Goal: Information Seeking & Learning: Find contact information

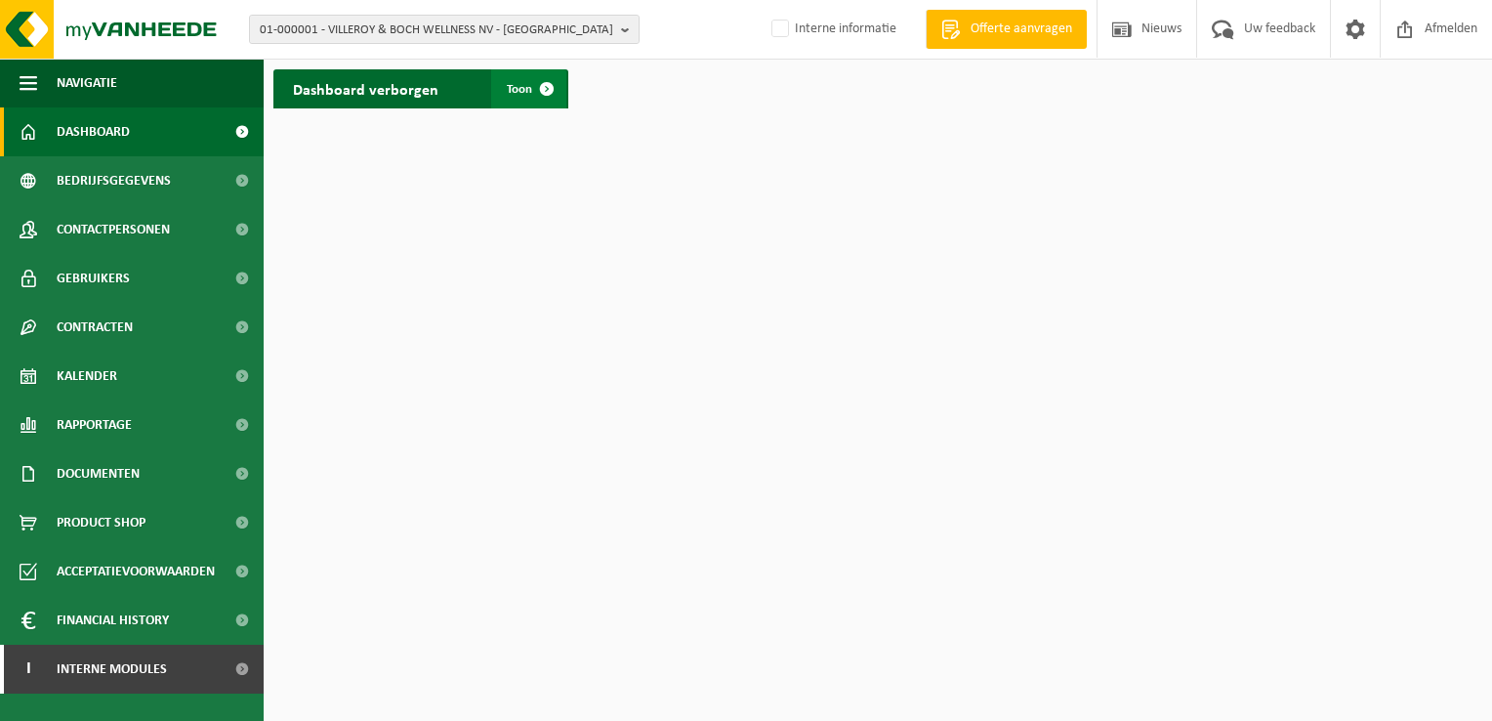
click at [551, 96] on span at bounding box center [546, 88] width 39 height 39
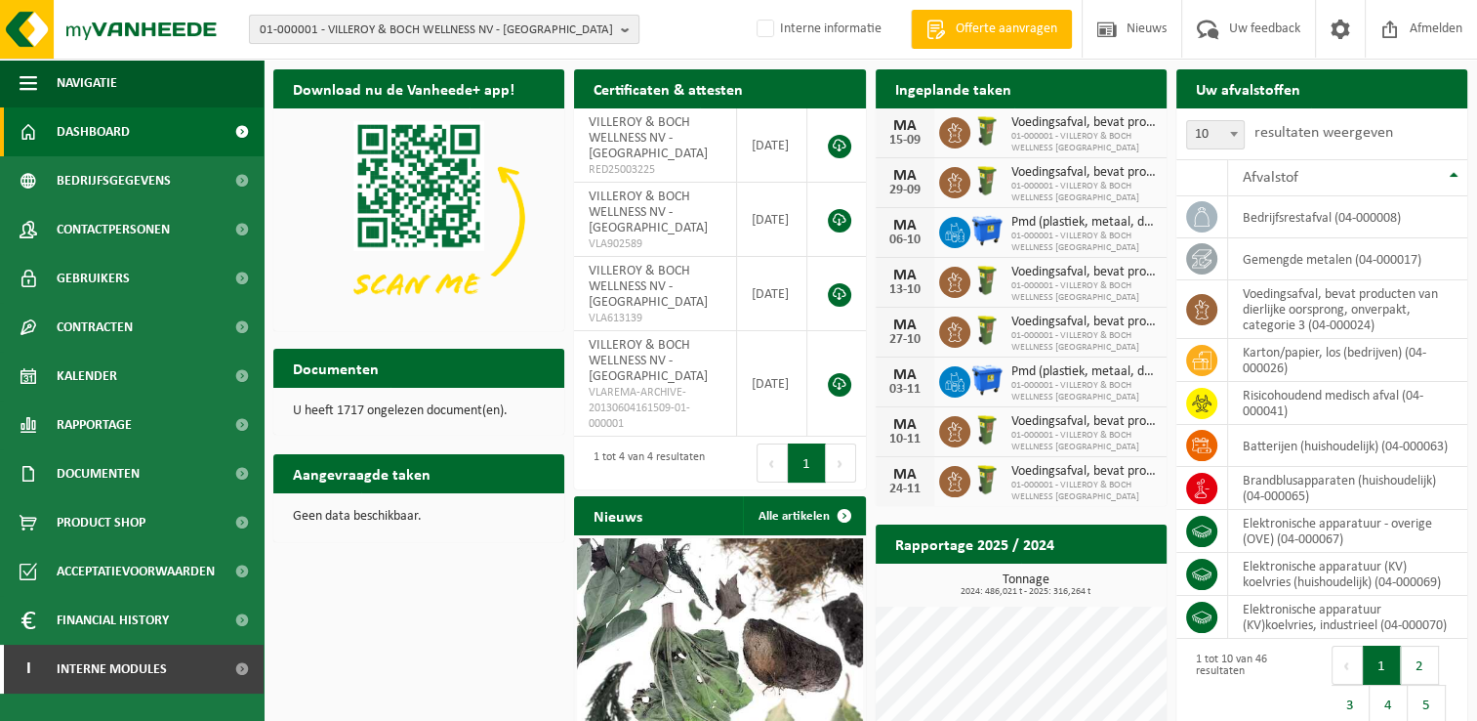
click at [625, 31] on b "button" at bounding box center [630, 29] width 18 height 27
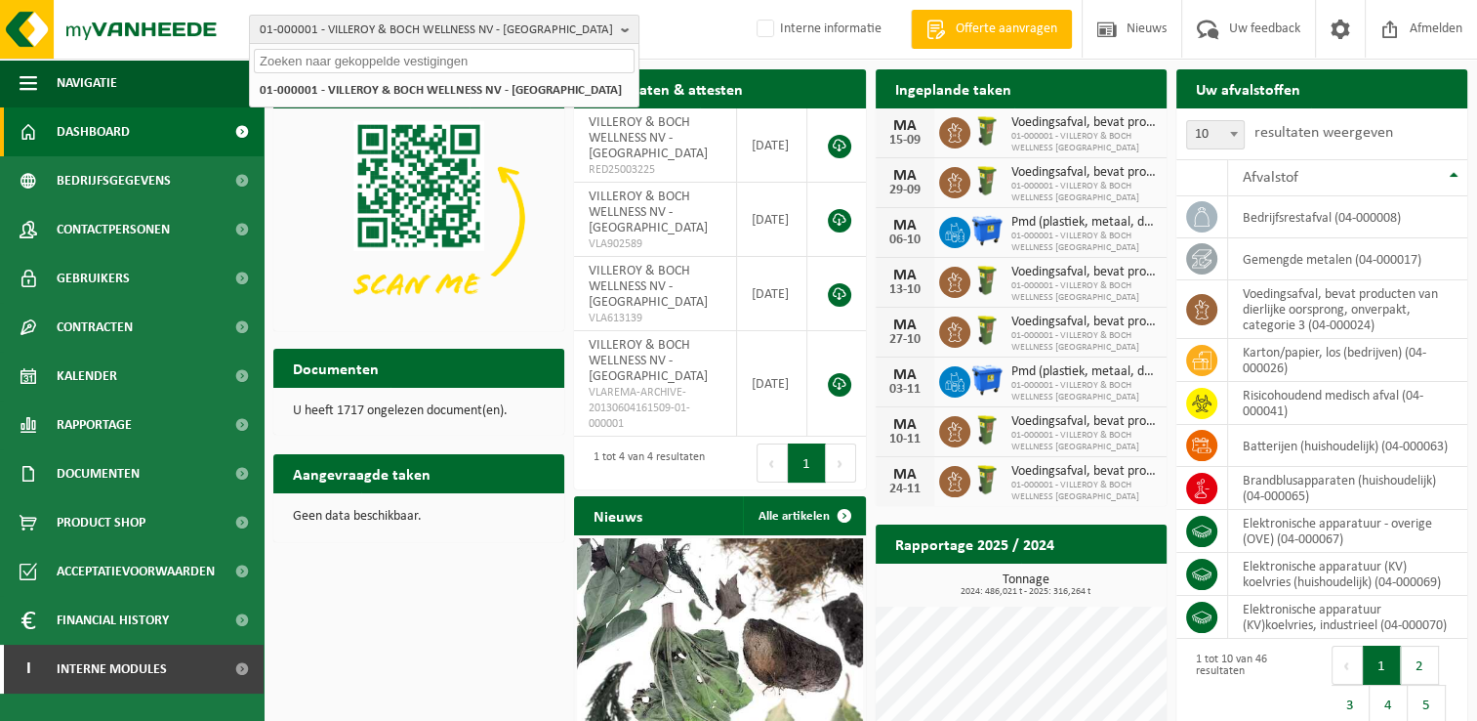
click at [375, 59] on input "text" at bounding box center [444, 61] width 381 height 24
paste input "10-973945"
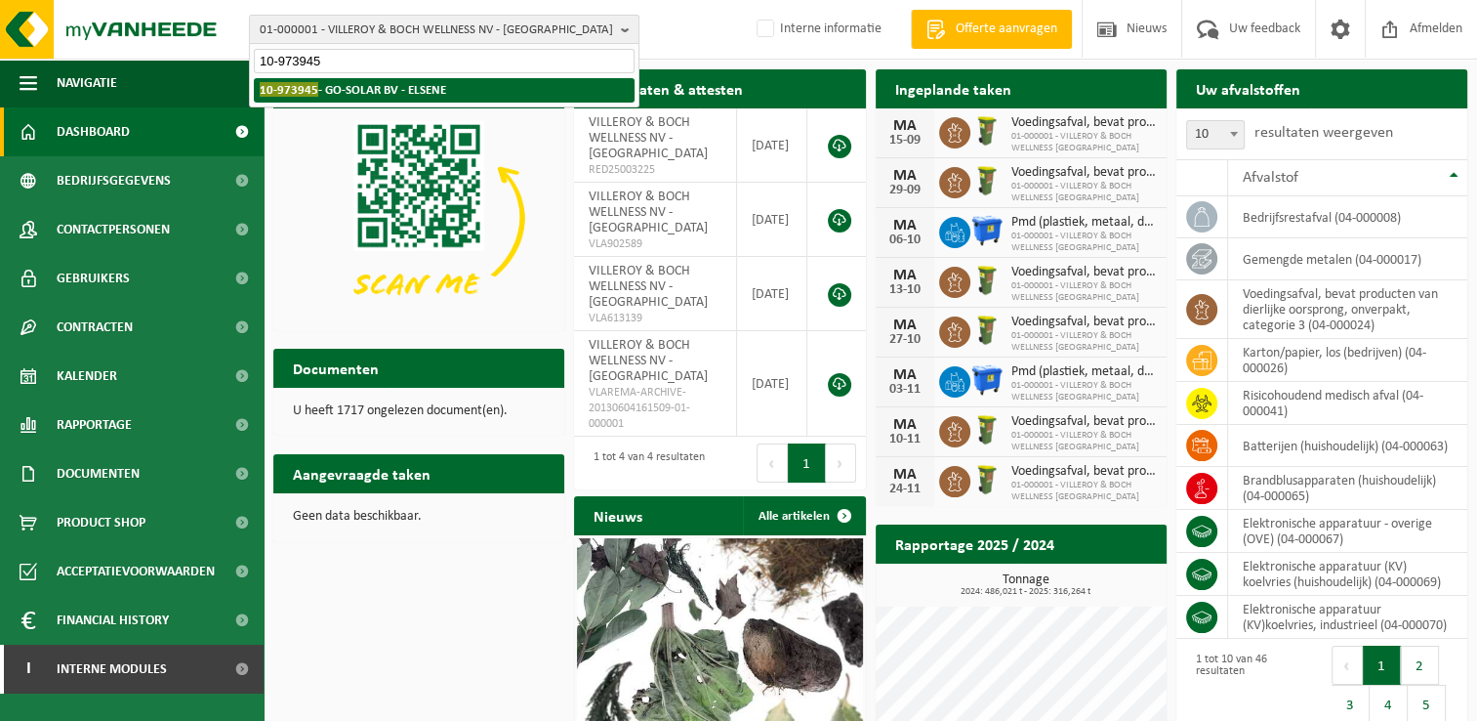
type input "10-973945"
click at [368, 88] on strong "10-973945 - GO-SOLAR BV - ELSENE" at bounding box center [353, 89] width 187 height 15
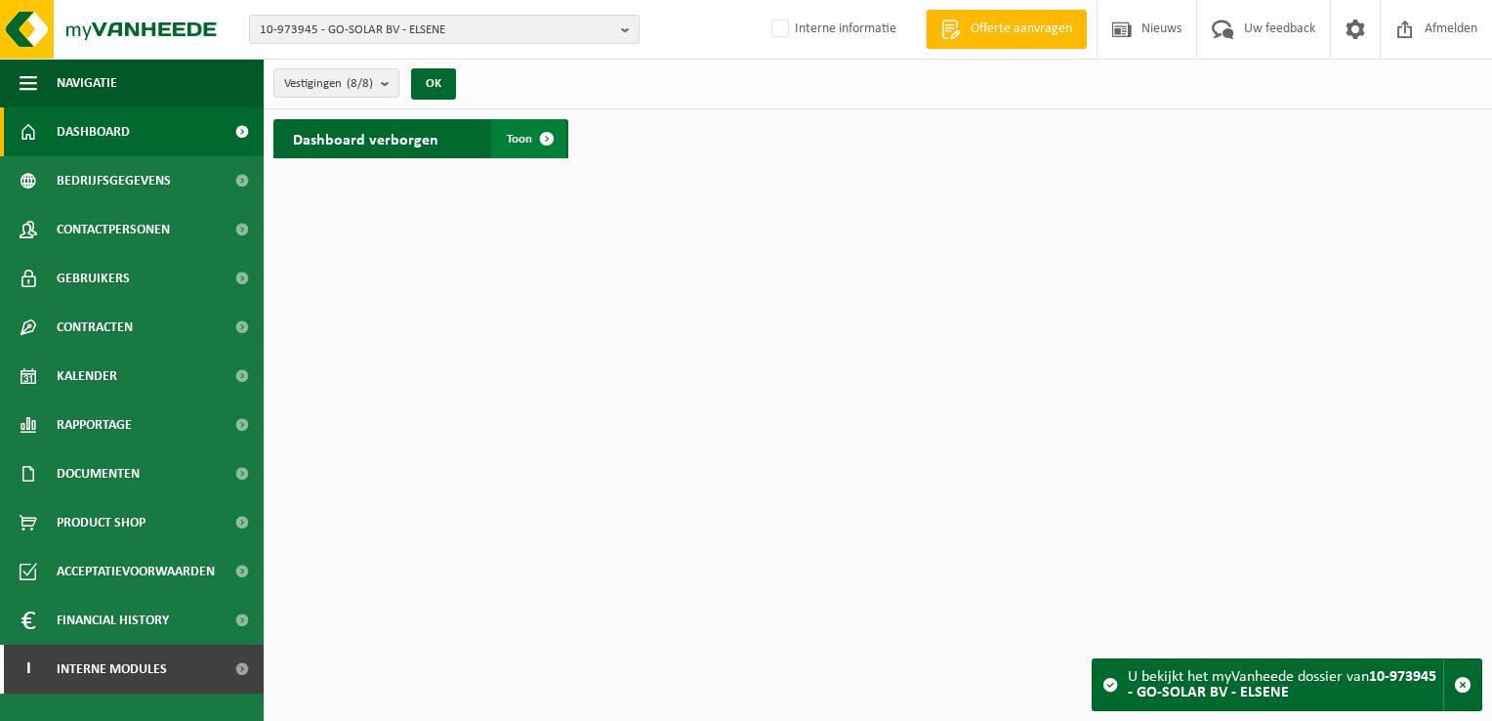
click at [557, 138] on span at bounding box center [546, 138] width 39 height 39
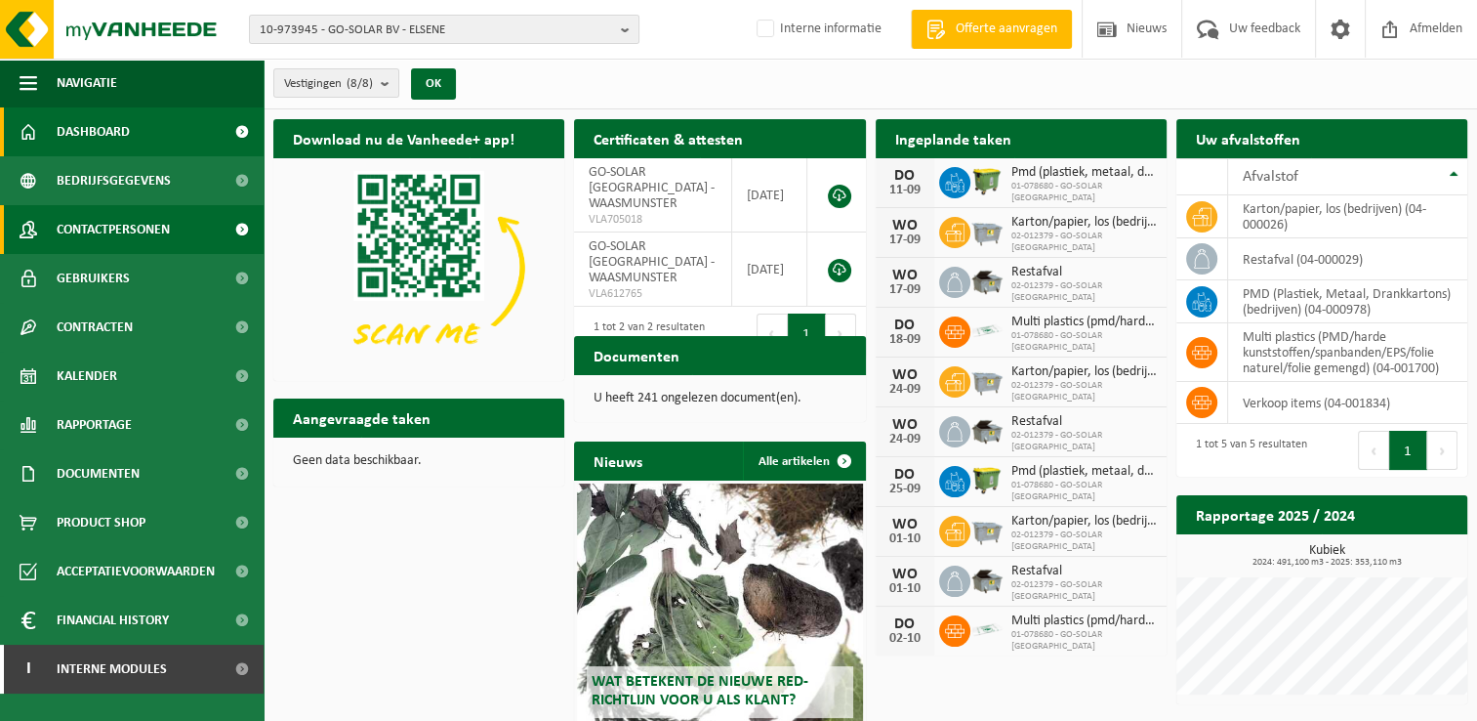
drag, startPoint x: 153, startPoint y: 227, endPoint x: 180, endPoint y: 226, distance: 26.4
click at [152, 227] on span "Contactpersonen" at bounding box center [113, 229] width 113 height 49
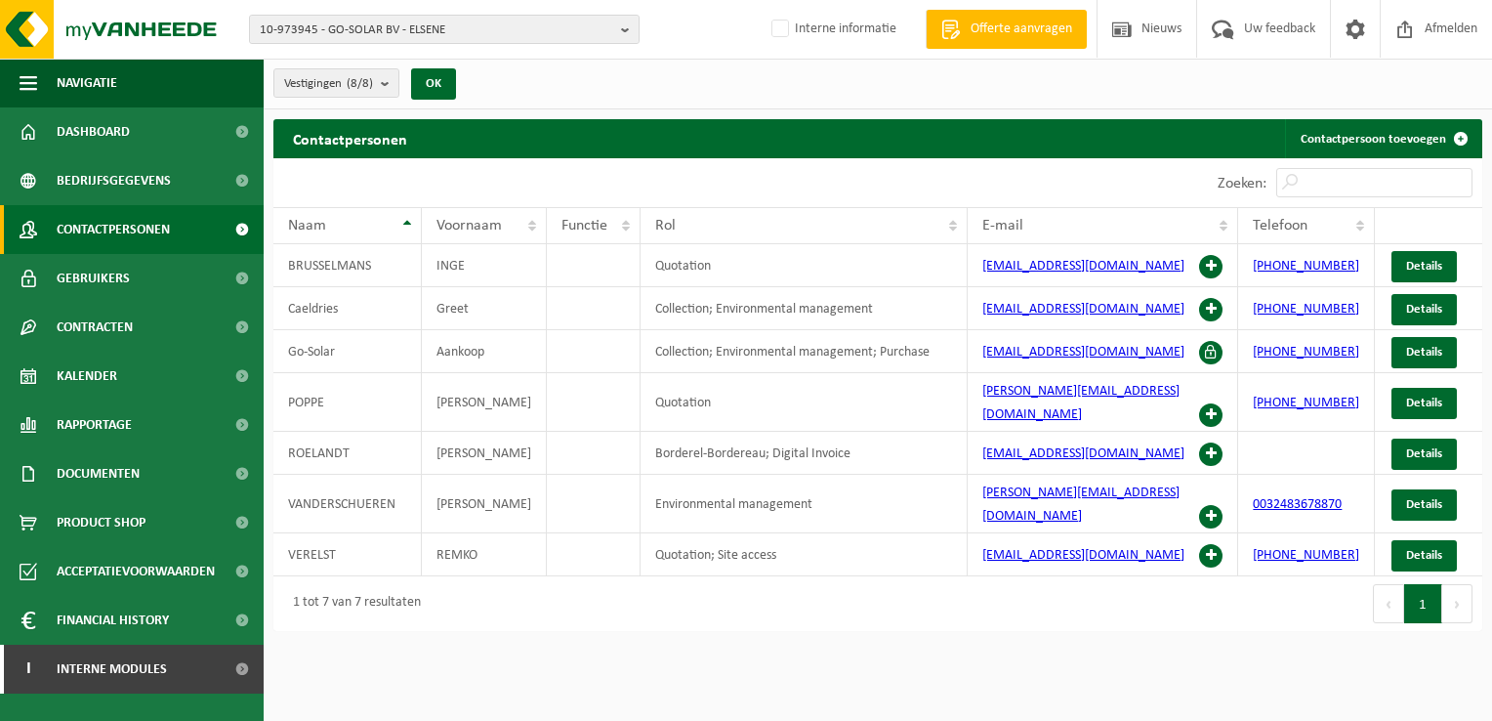
click at [1459, 584] on button "Volgende" at bounding box center [1457, 603] width 30 height 39
click at [630, 33] on b "button" at bounding box center [630, 29] width 18 height 27
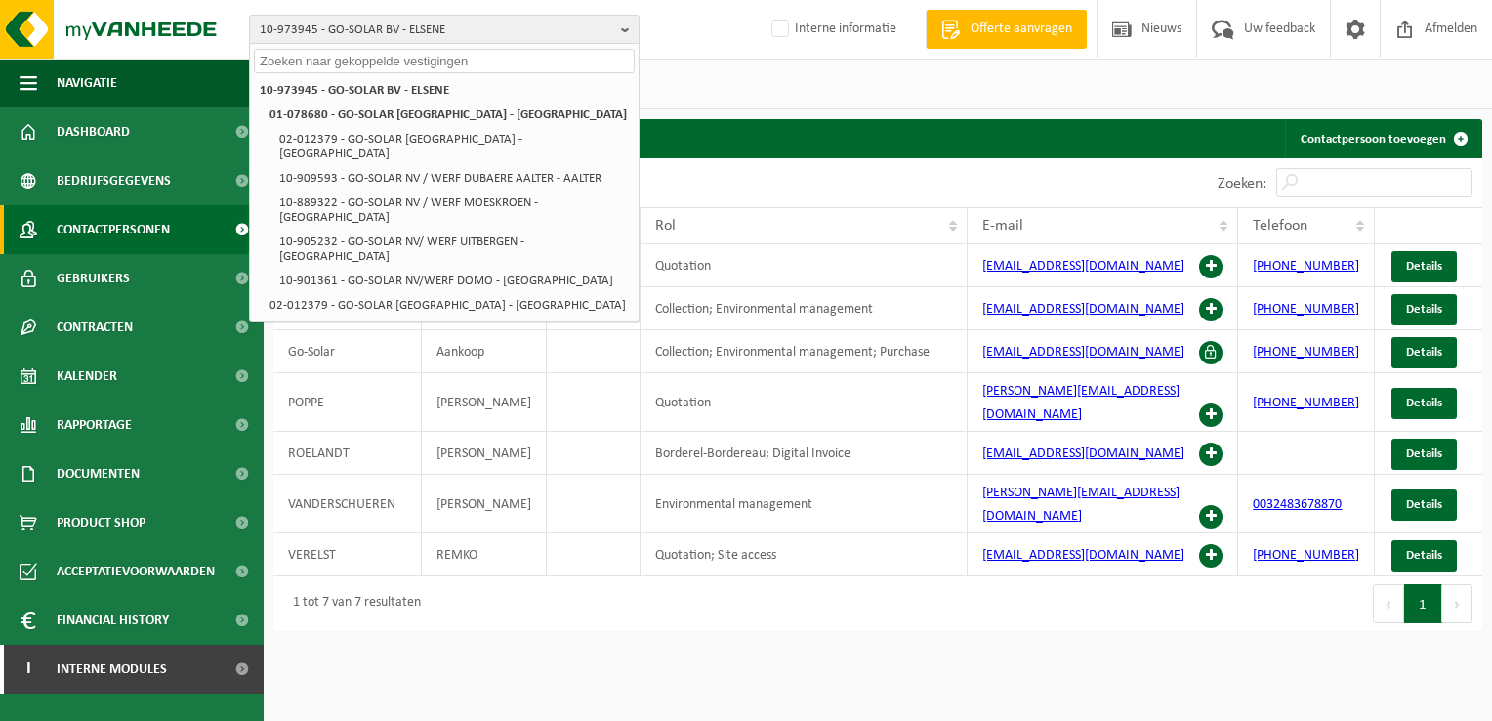
click at [379, 64] on input "text" at bounding box center [444, 61] width 381 height 24
paste input "10-930146"
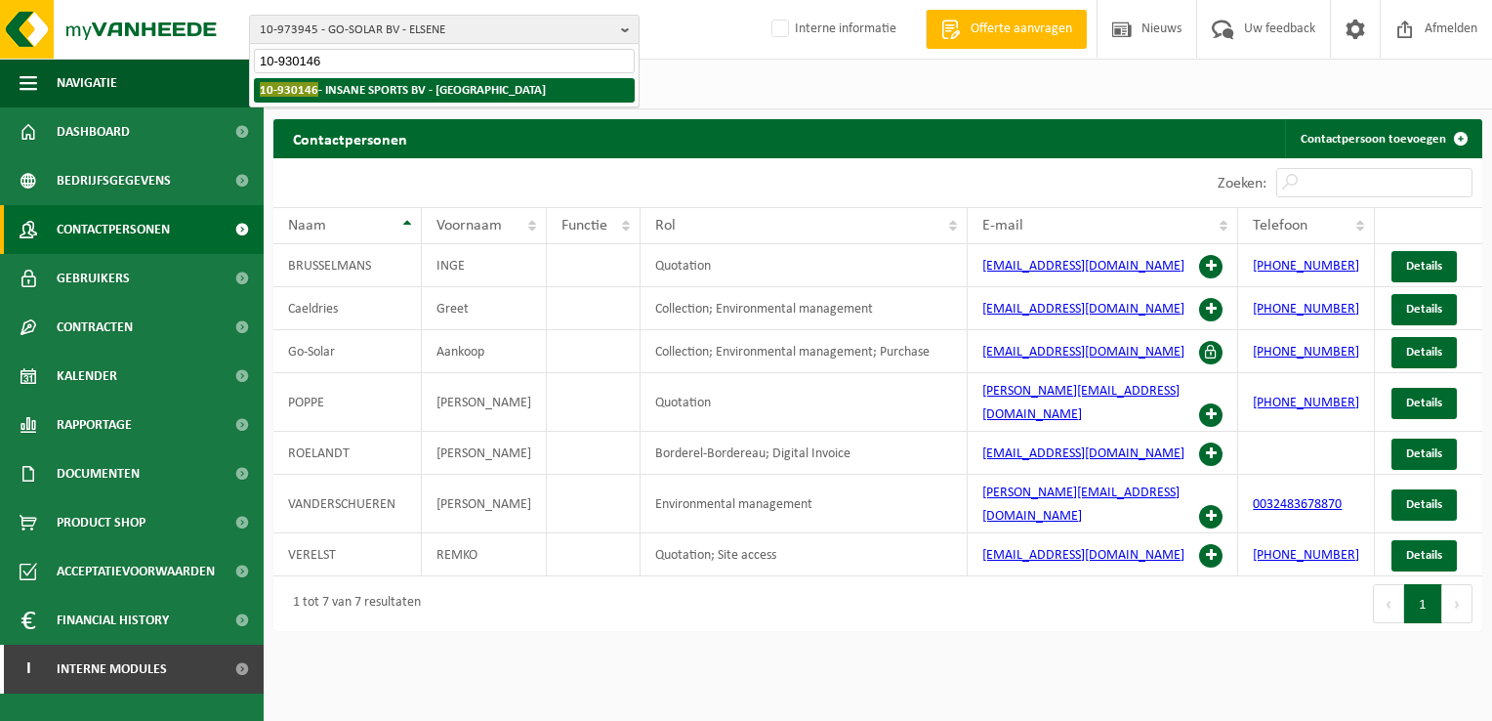
type input "10-930146"
click at [449, 88] on strong "10-930146 - INSANE SPORTS BV - MECHELEN" at bounding box center [403, 89] width 286 height 15
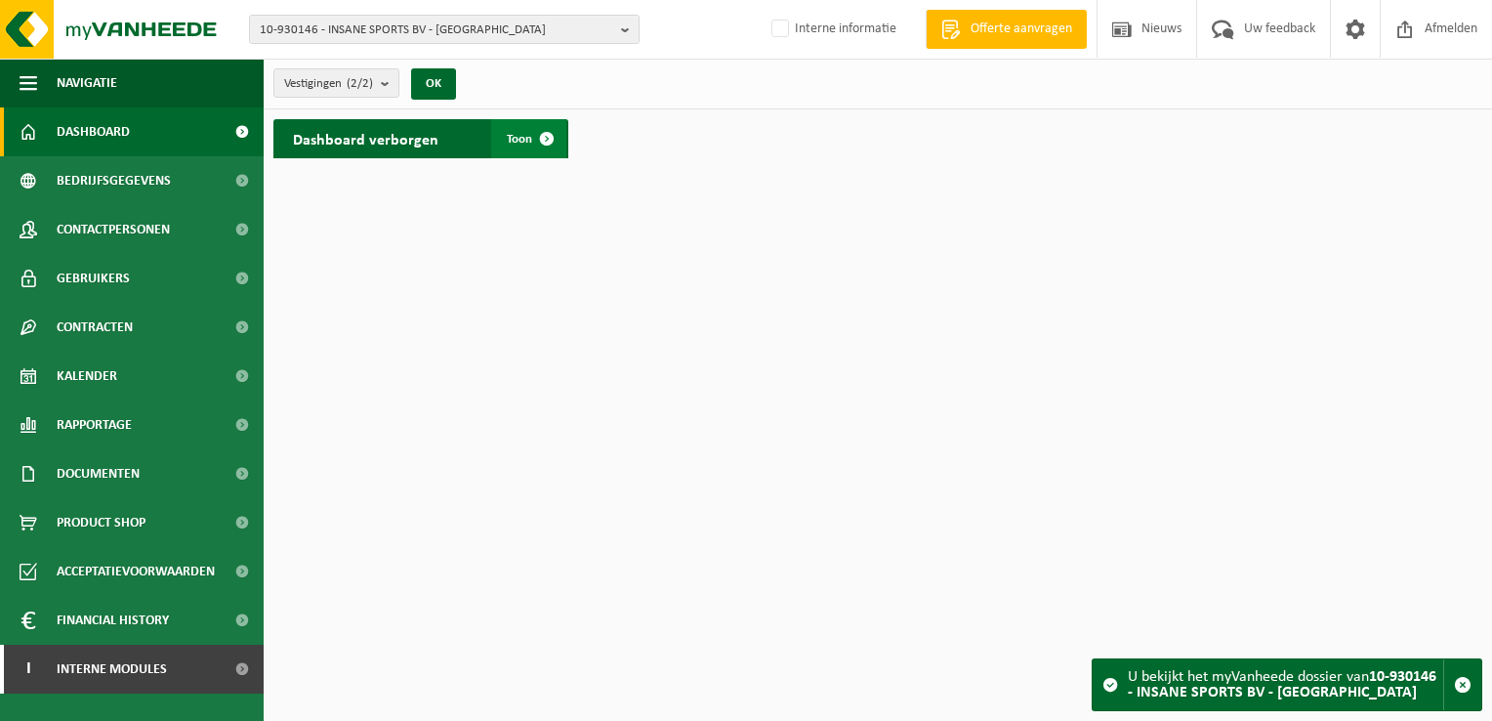
click at [547, 132] on span at bounding box center [546, 138] width 39 height 39
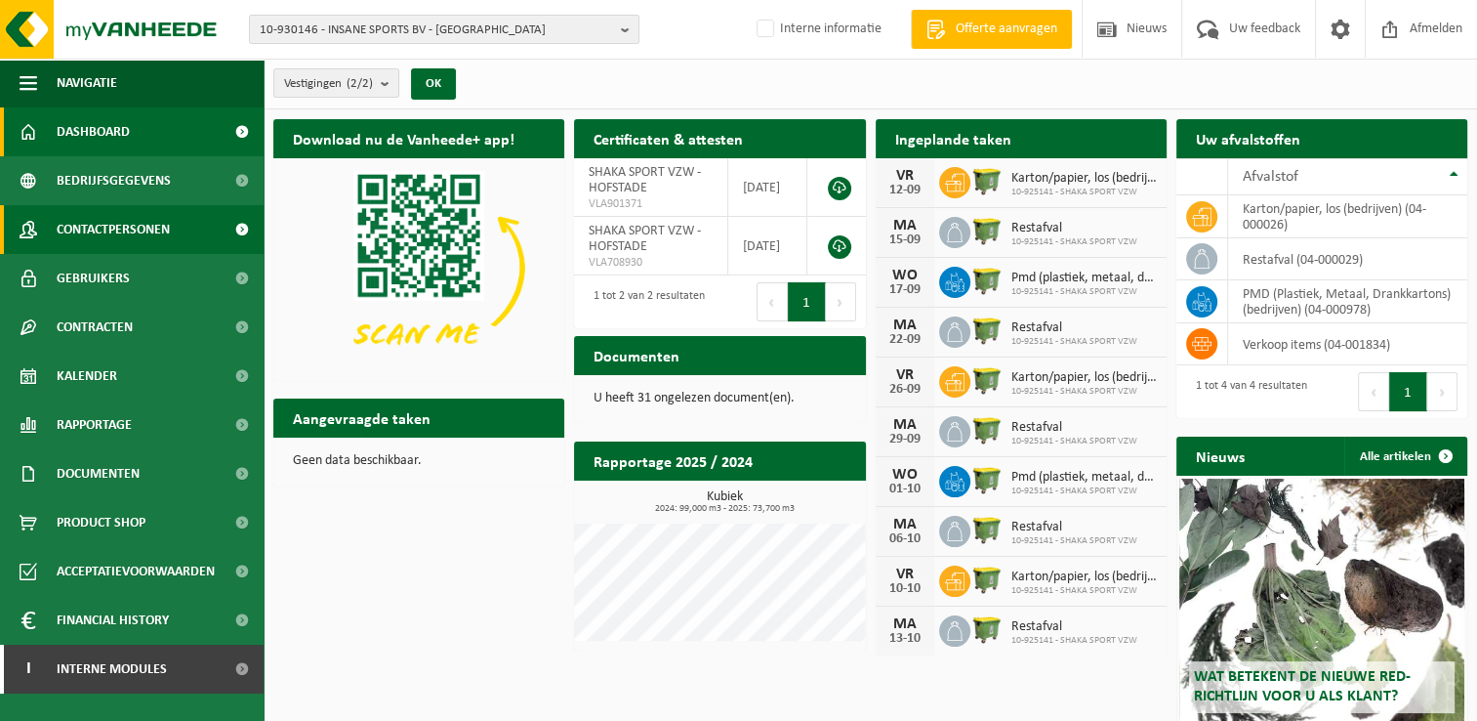
click at [162, 228] on span "Contactpersonen" at bounding box center [113, 229] width 113 height 49
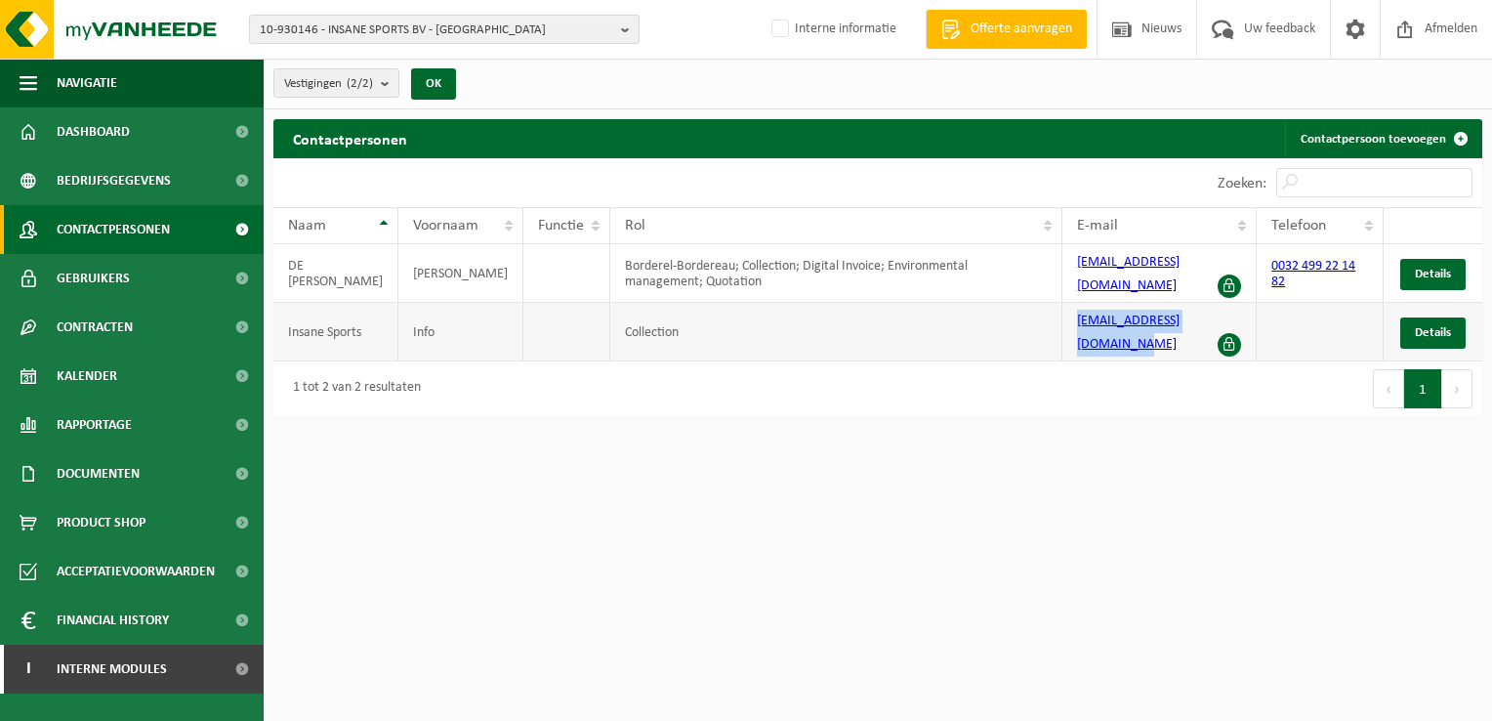
drag, startPoint x: 1070, startPoint y: 304, endPoint x: 1212, endPoint y: 315, distance: 142.1
click at [1212, 315] on td "info@cantinacalifornia.be" at bounding box center [1159, 332] width 195 height 59
copy link "info@cantinacalifornia.be"
drag, startPoint x: 624, startPoint y: 33, endPoint x: 600, endPoint y: 33, distance: 24.4
click at [624, 33] on b "button" at bounding box center [630, 29] width 18 height 27
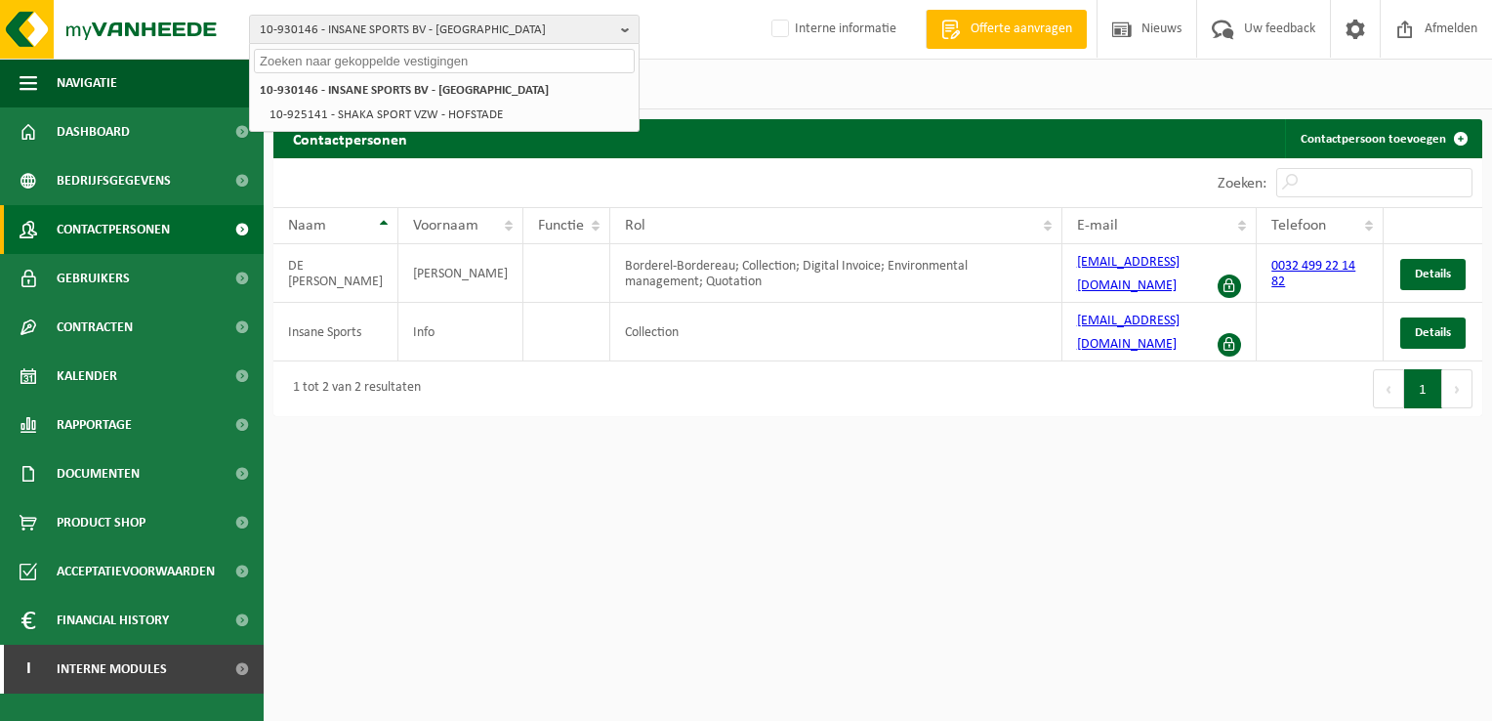
click at [329, 66] on input "text" at bounding box center [444, 61] width 381 height 24
click at [332, 64] on input "text" at bounding box center [444, 61] width 381 height 24
paste input "10-890576"
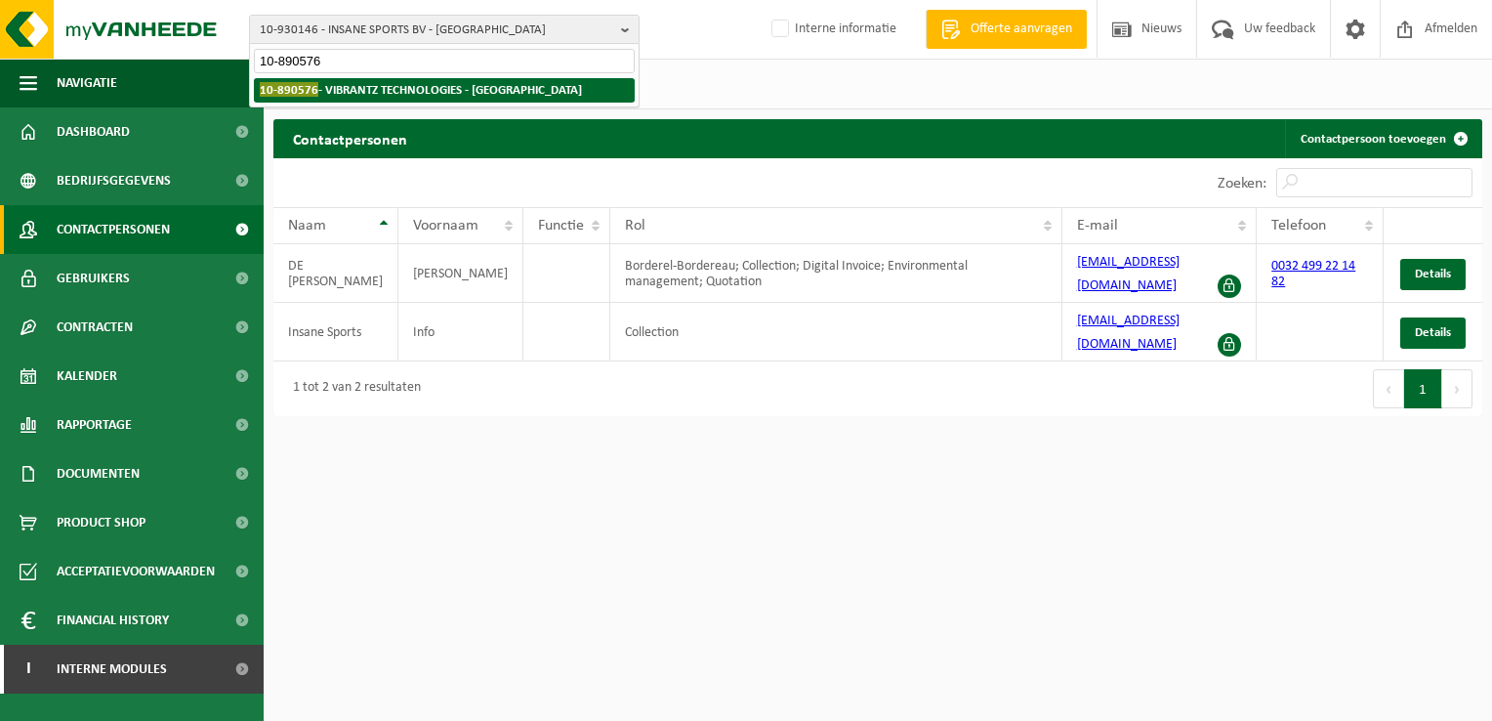
type input "10-890576"
click at [413, 88] on strong "10-890576 - VIBRANTZ TECHNOLOGIES - SAINT-GHISLAIN" at bounding box center [421, 89] width 322 height 15
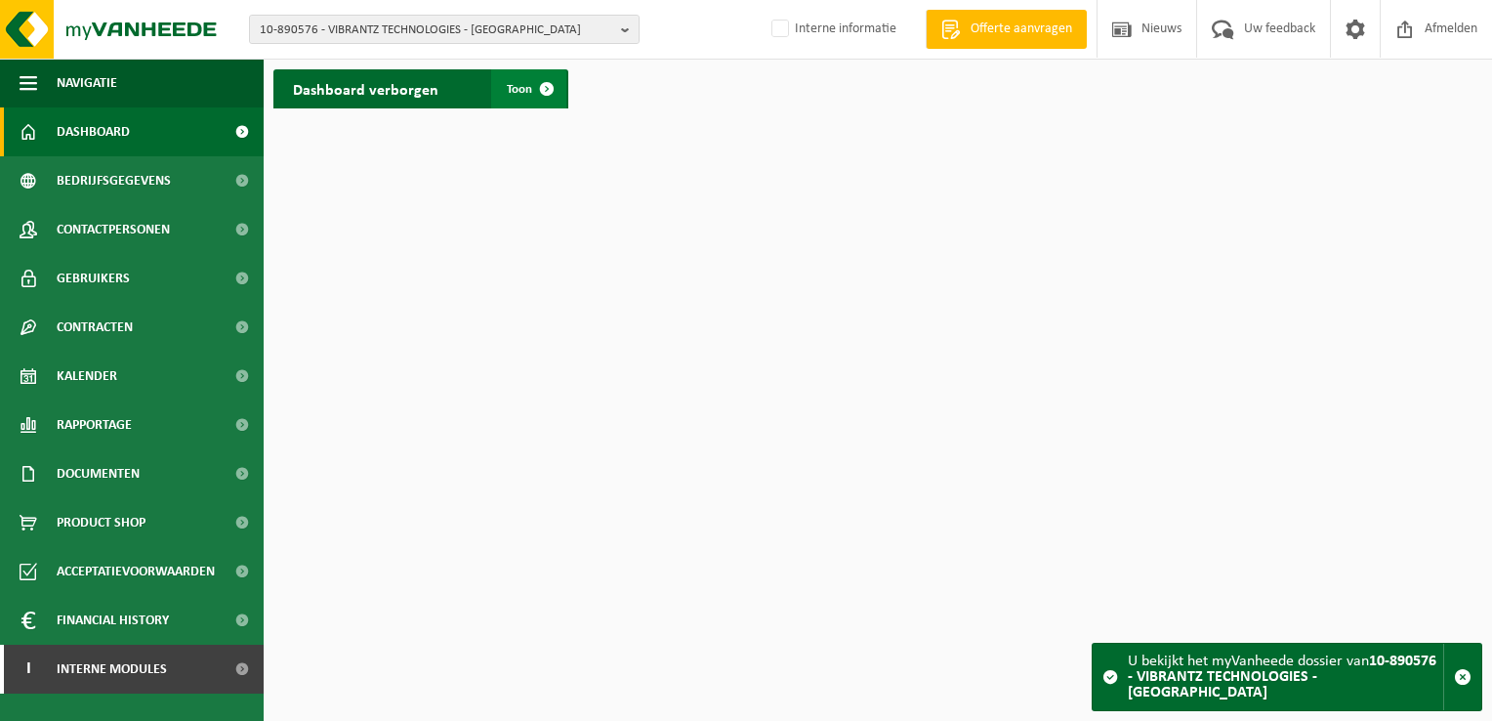
click at [544, 91] on span at bounding box center [546, 88] width 39 height 39
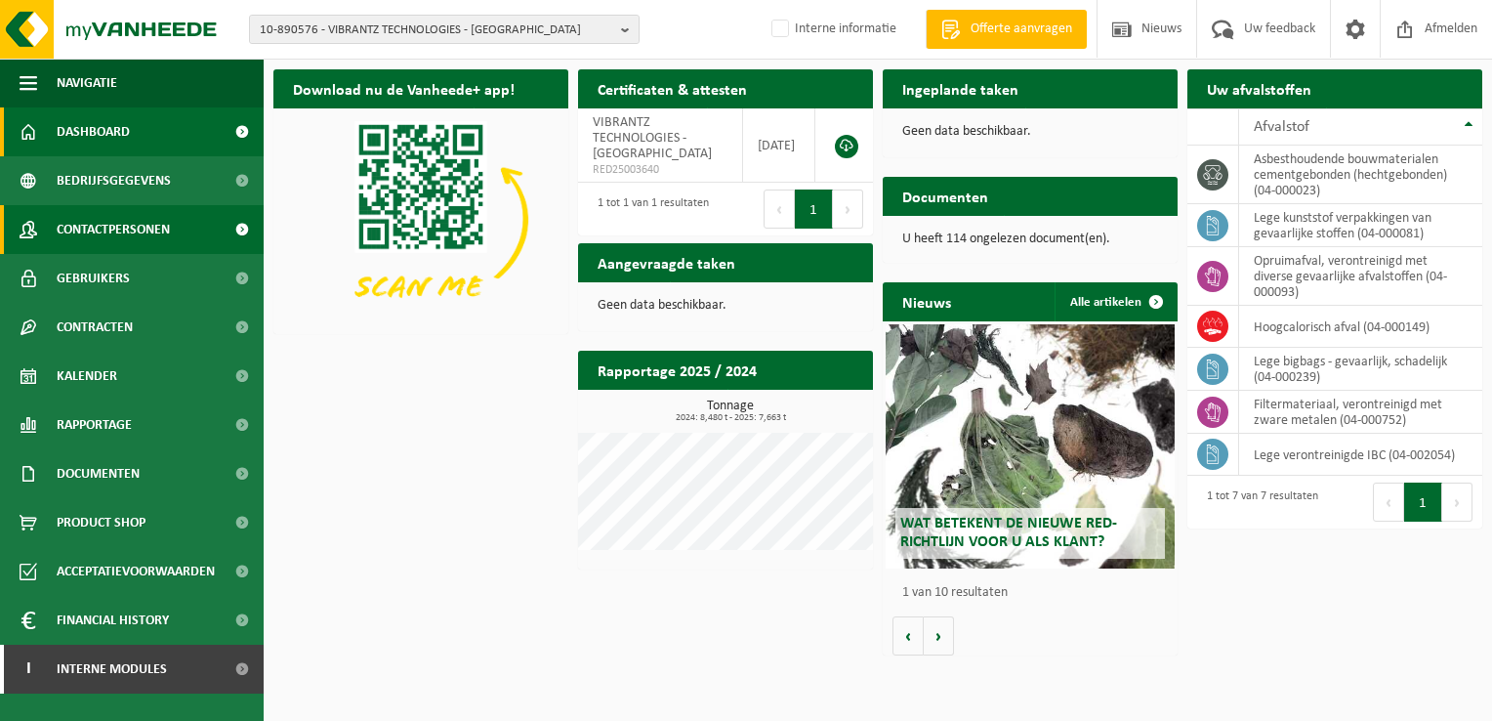
click at [229, 225] on span at bounding box center [242, 229] width 44 height 49
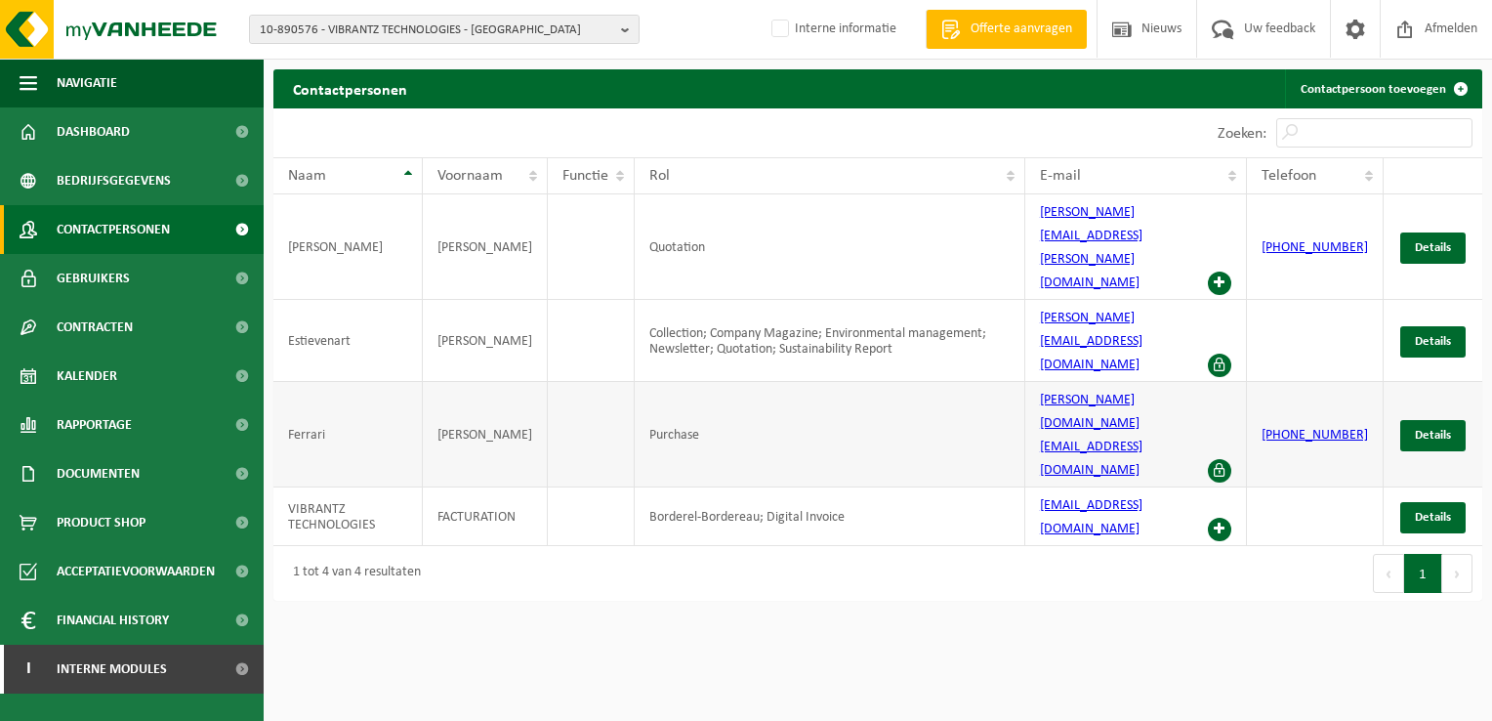
click at [1042, 382] on td "[PERSON_NAME][DOMAIN_NAME][EMAIL_ADDRESS][DOMAIN_NAME]" at bounding box center [1136, 434] width 222 height 105
drag, startPoint x: 1058, startPoint y: 333, endPoint x: 1207, endPoint y: 342, distance: 149.7
click at [1207, 382] on td "sabella.ferrari@vibrantz.com" at bounding box center [1136, 434] width 222 height 105
copy link "sabella.ferrari@vibrantz.com"
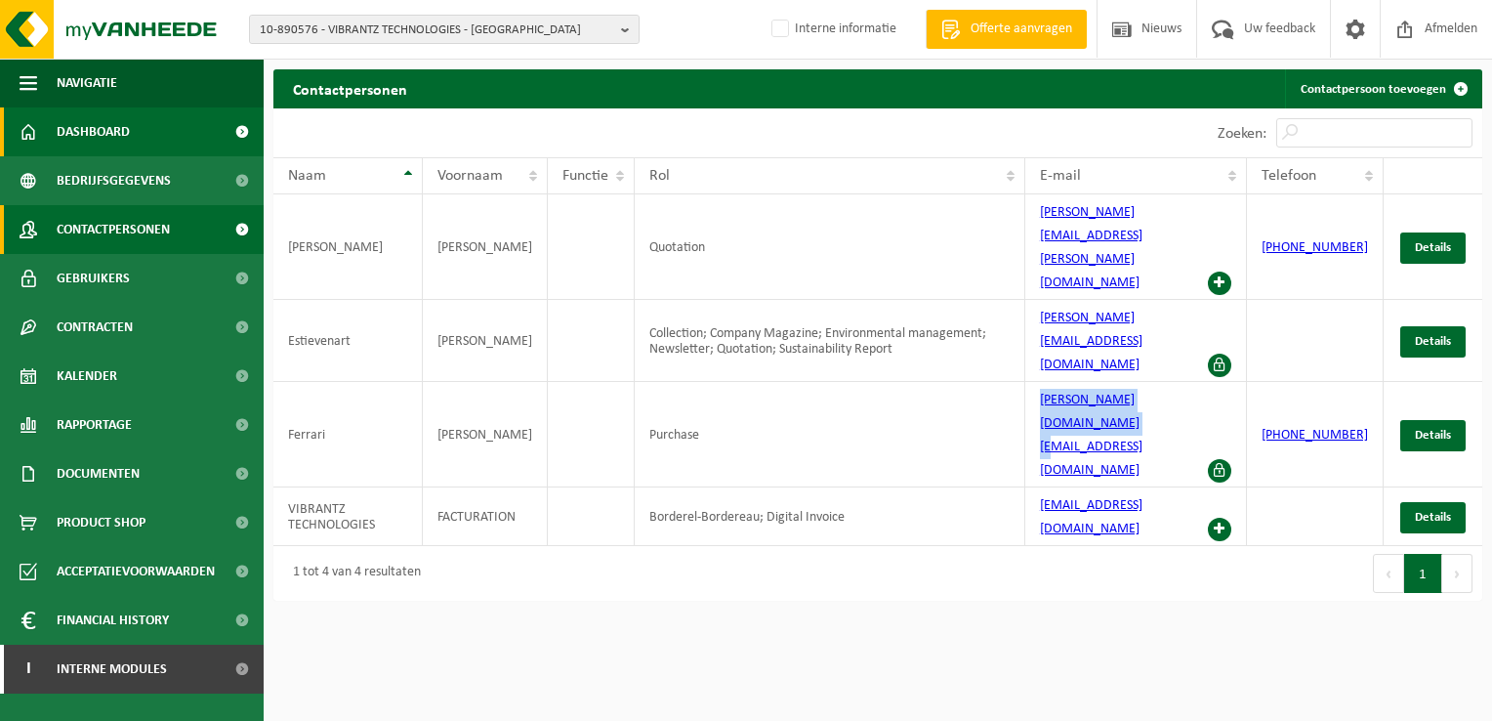
drag, startPoint x: 133, startPoint y: 129, endPoint x: 147, endPoint y: 131, distance: 14.8
click at [133, 130] on link "Dashboard" at bounding box center [132, 131] width 264 height 49
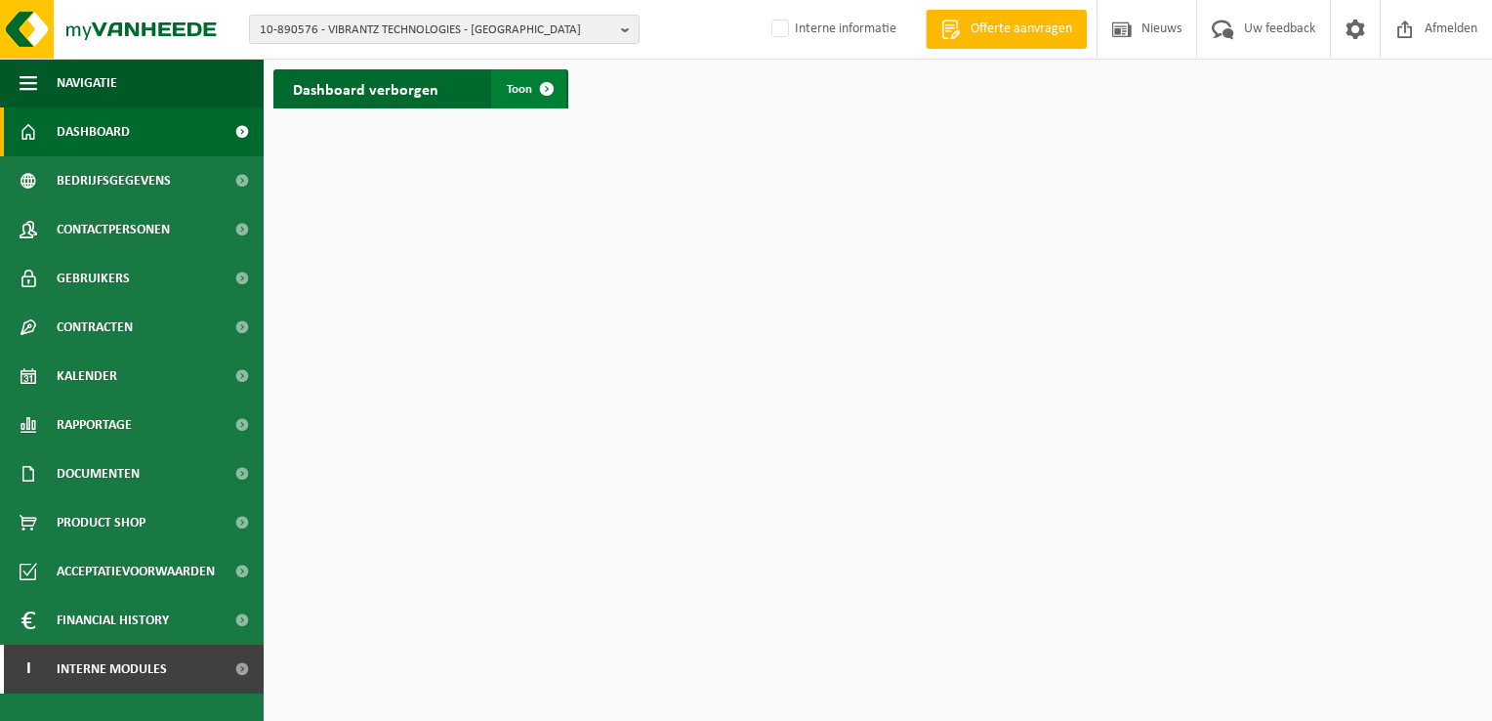
click at [551, 92] on span at bounding box center [546, 88] width 39 height 39
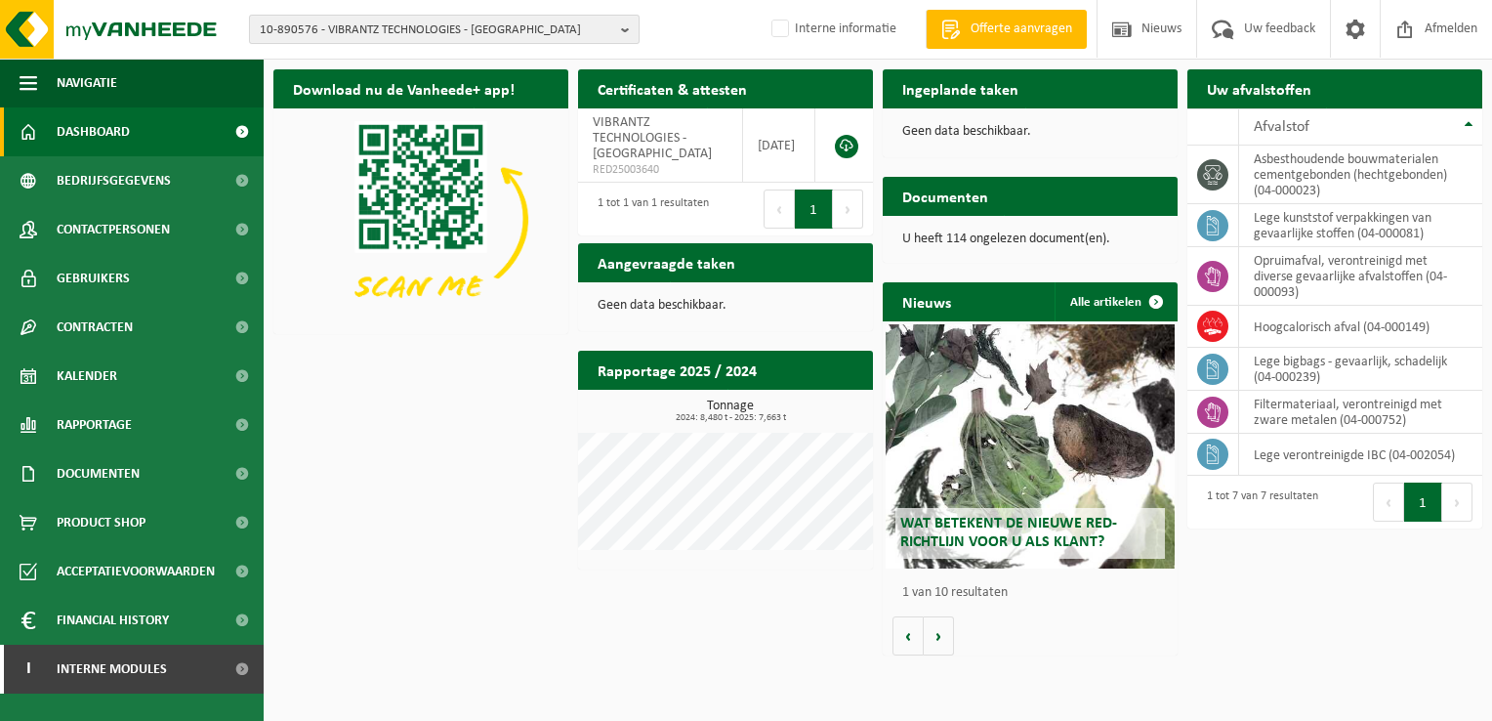
drag, startPoint x: 629, startPoint y: 32, endPoint x: 588, endPoint y: 27, distance: 41.3
click at [629, 32] on b "button" at bounding box center [630, 29] width 18 height 27
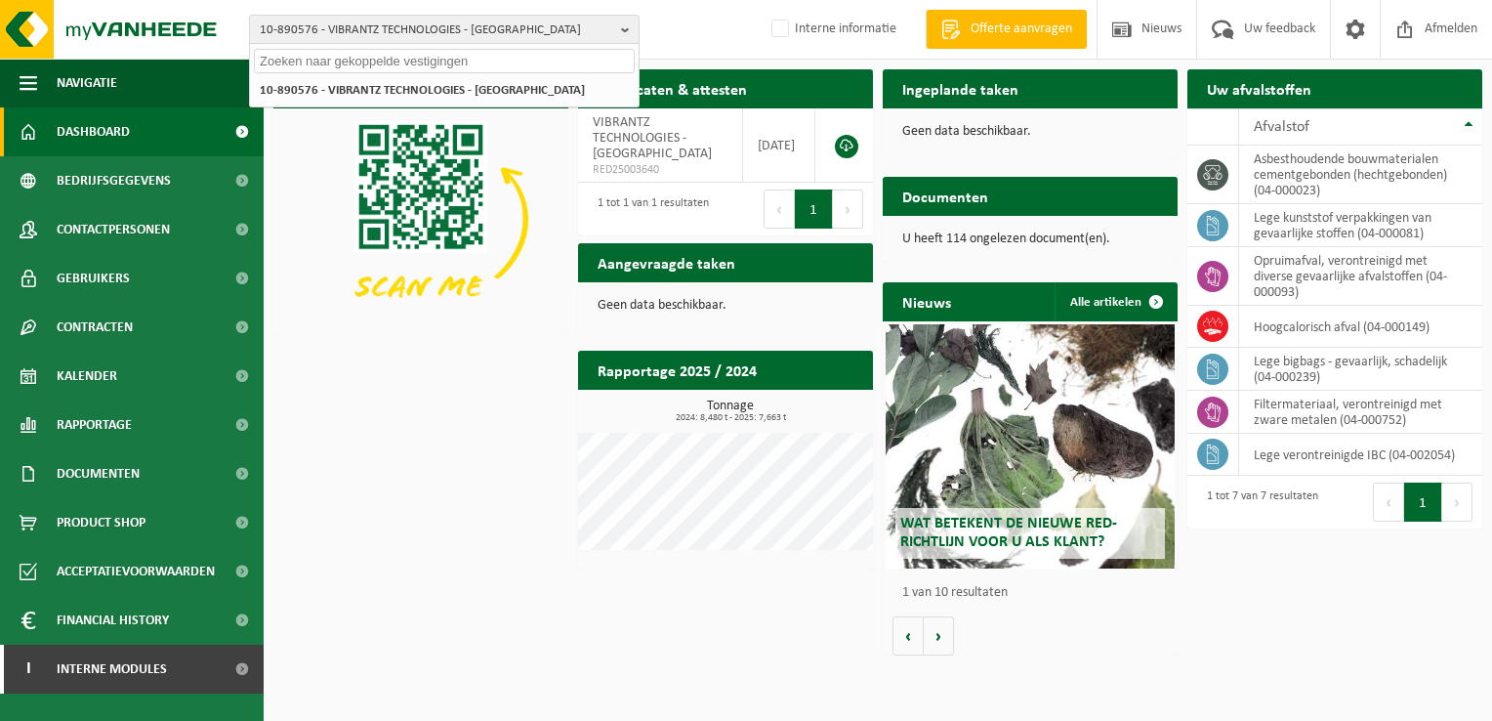
click at [324, 58] on input "text" at bounding box center [444, 61] width 381 height 24
paste input "10-630432"
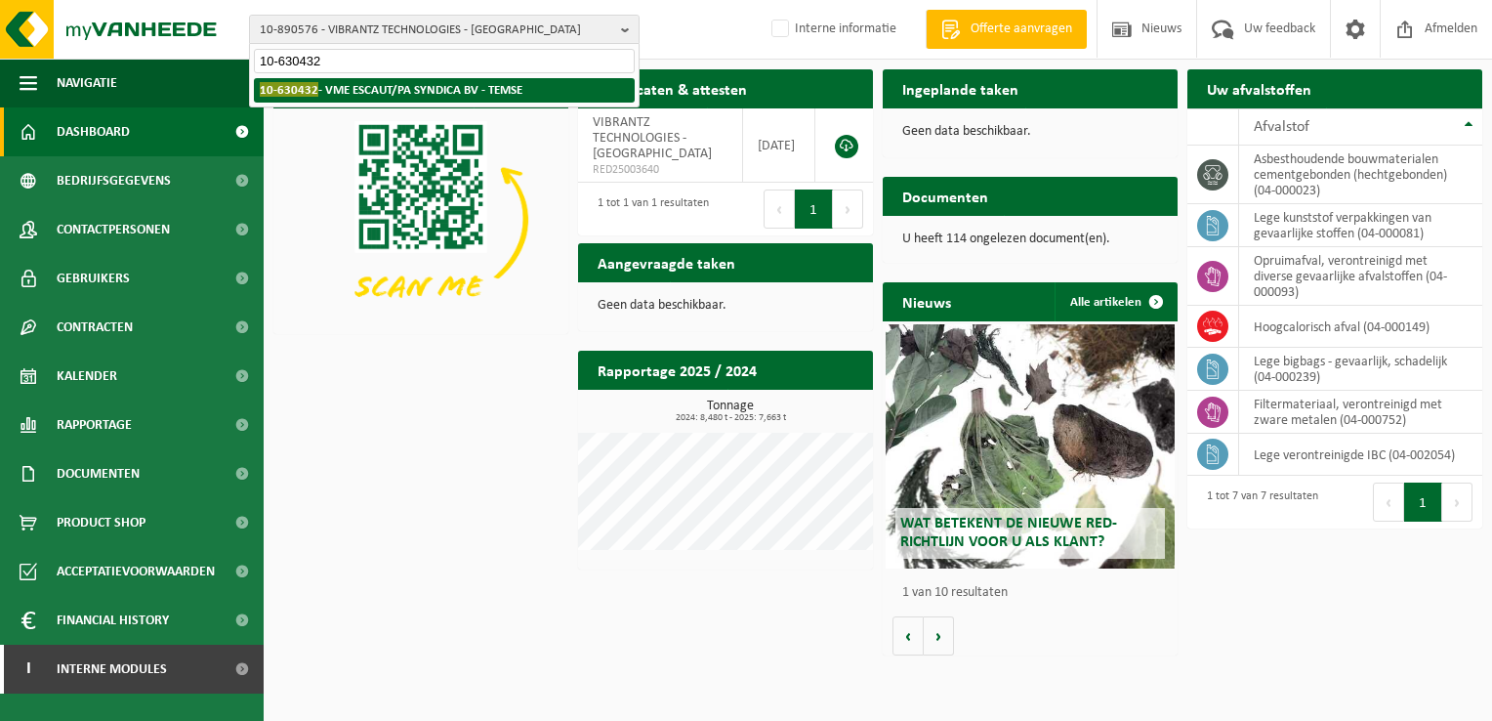
type input "10-630432"
click at [344, 84] on strong "10-630432 - VME ESCAUT/PA SYNDICA BV - TEMSE" at bounding box center [391, 89] width 263 height 15
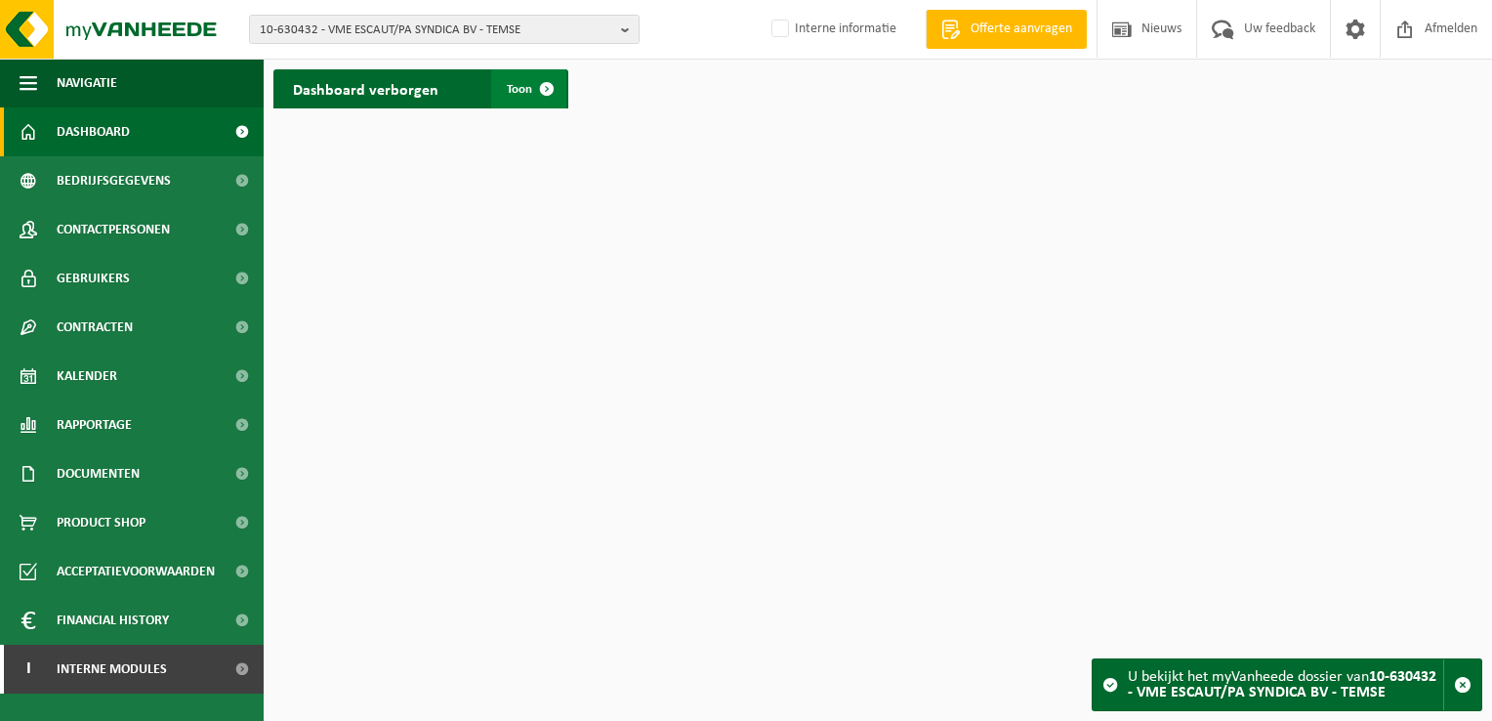
click at [546, 96] on span at bounding box center [546, 88] width 39 height 39
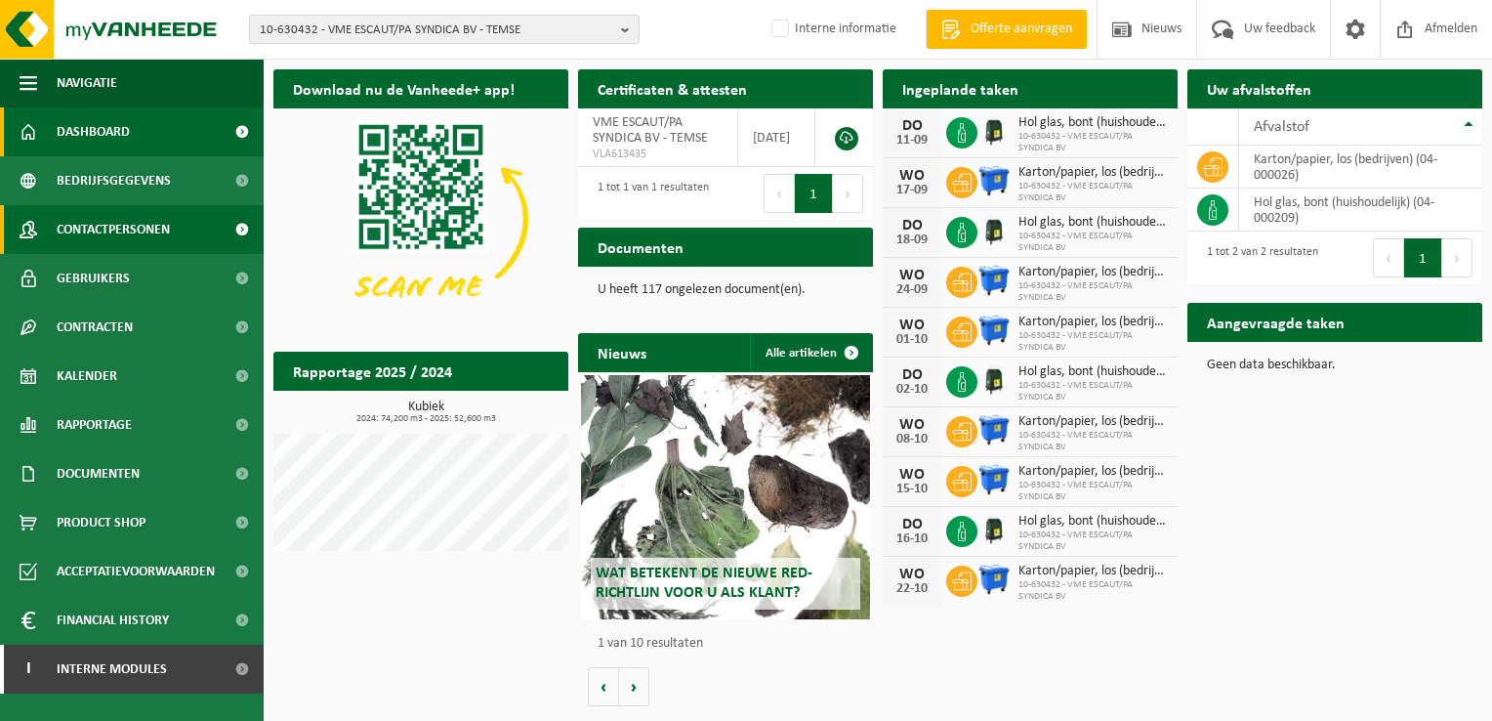
click at [151, 226] on span "Contactpersonen" at bounding box center [113, 229] width 113 height 49
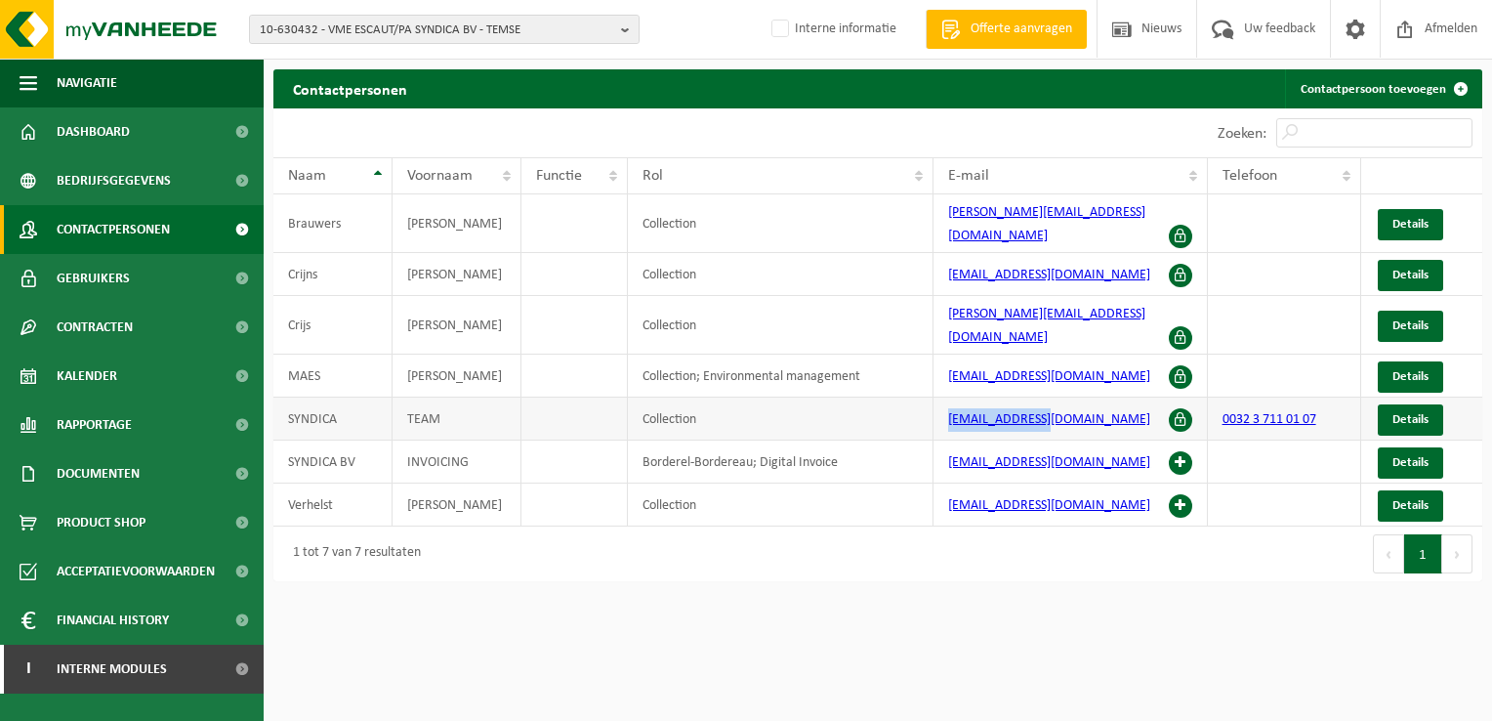
drag, startPoint x: 1079, startPoint y: 393, endPoint x: 944, endPoint y: 383, distance: 135.1
click at [944, 397] on td "info@syndica.be" at bounding box center [1071, 418] width 274 height 43
copy link "info@syndica.be"
drag, startPoint x: 1006, startPoint y: 543, endPoint x: 1010, endPoint y: 553, distance: 10.5
click at [1010, 553] on div "Contactpersonen Contactpersoon toevoegen Even geduld. Door de grote hoeveelheid…" at bounding box center [878, 329] width 1228 height 521
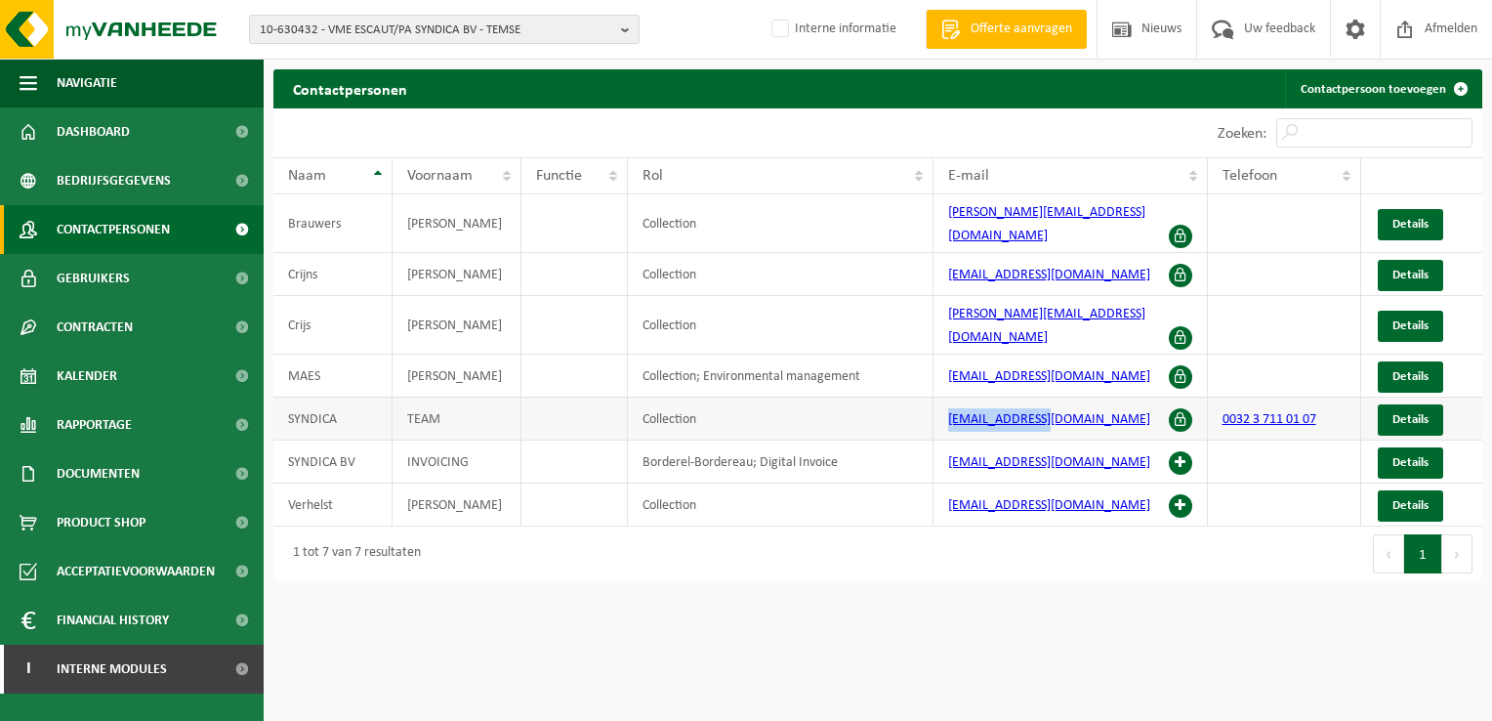
drag, startPoint x: 944, startPoint y: 392, endPoint x: 1058, endPoint y: 396, distance: 113.4
click at [1058, 397] on td "info@syndica.be" at bounding box center [1071, 418] width 274 height 43
copy link "info@syndica.be"
click at [629, 31] on b "button" at bounding box center [630, 29] width 18 height 27
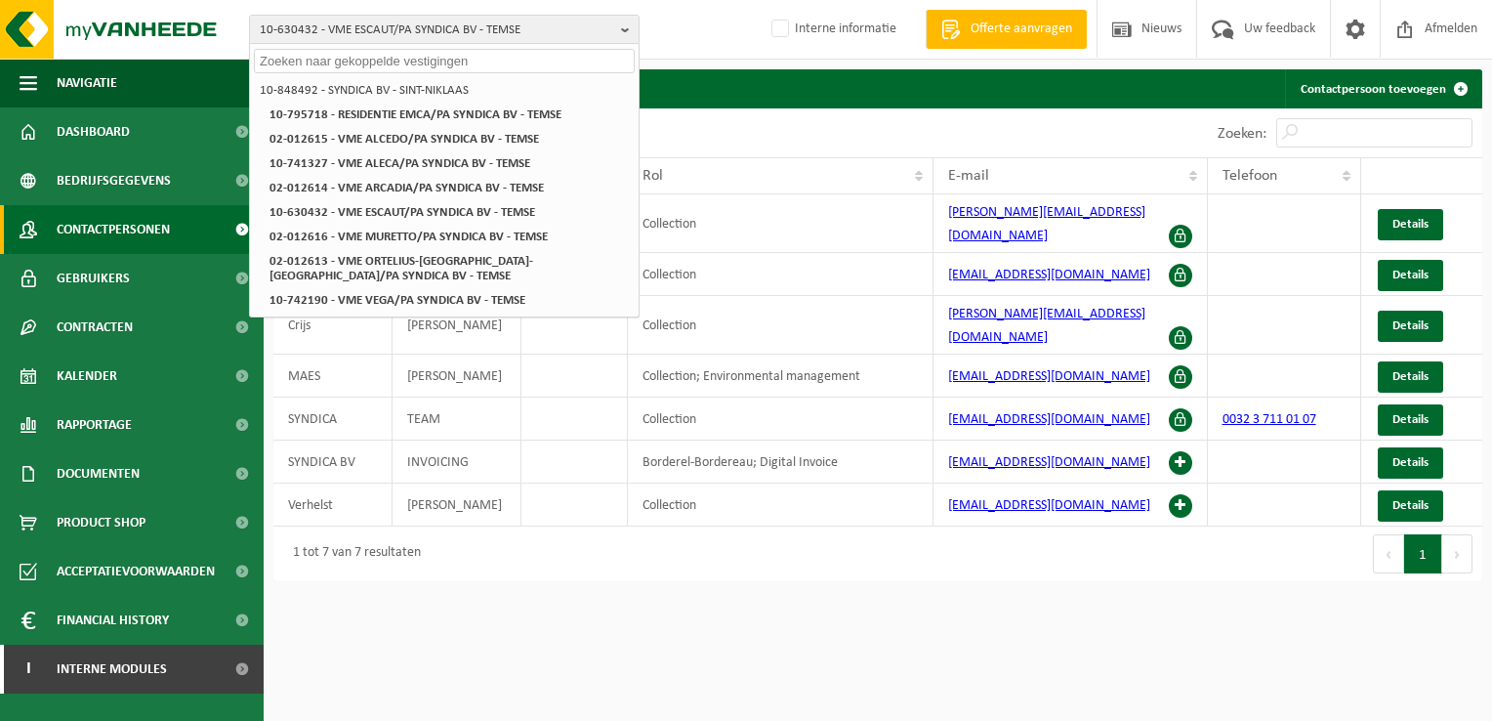
click at [284, 64] on input "text" at bounding box center [444, 61] width 381 height 24
paste input "10-940515"
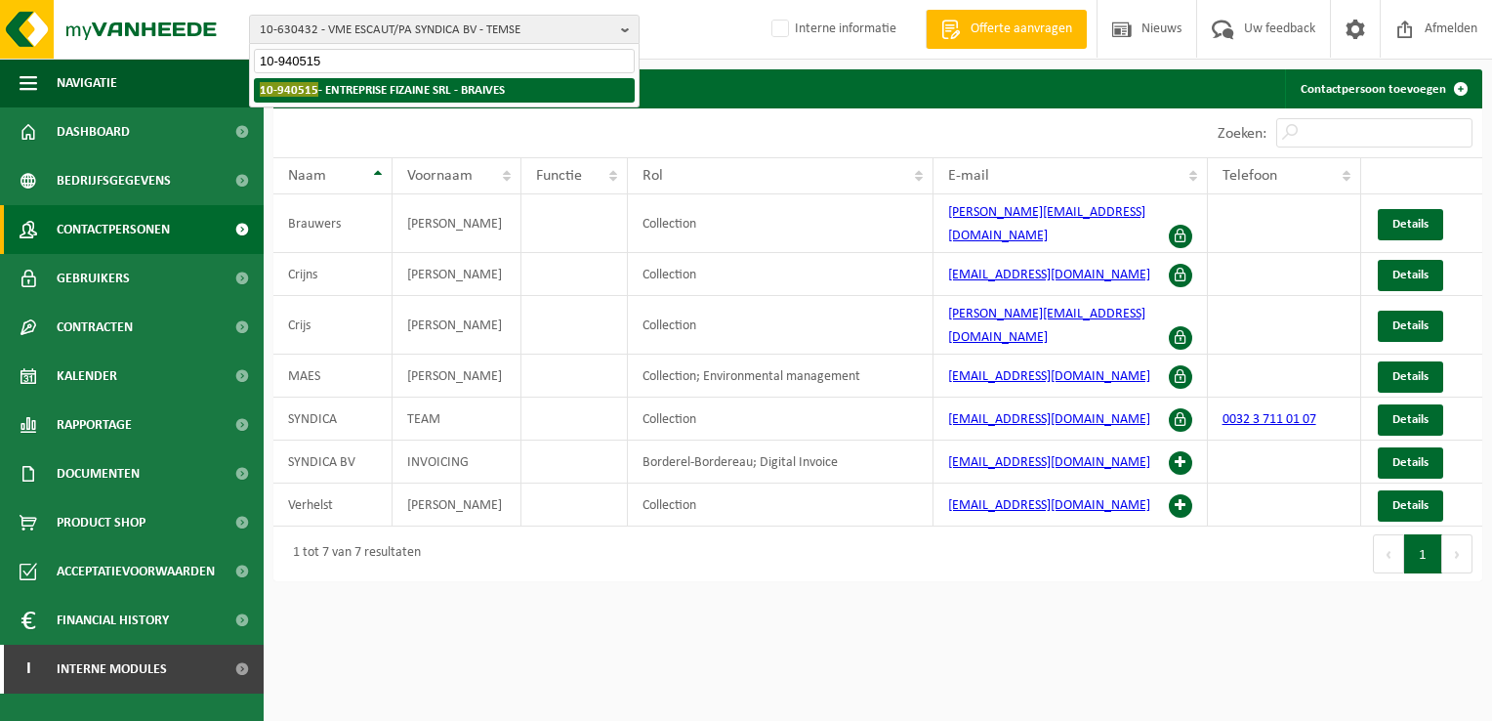
type input "10-940515"
click at [466, 91] on strong "10-940515 - ENTREPRISE FIZAINE SRL - BRAIVES" at bounding box center [382, 89] width 245 height 15
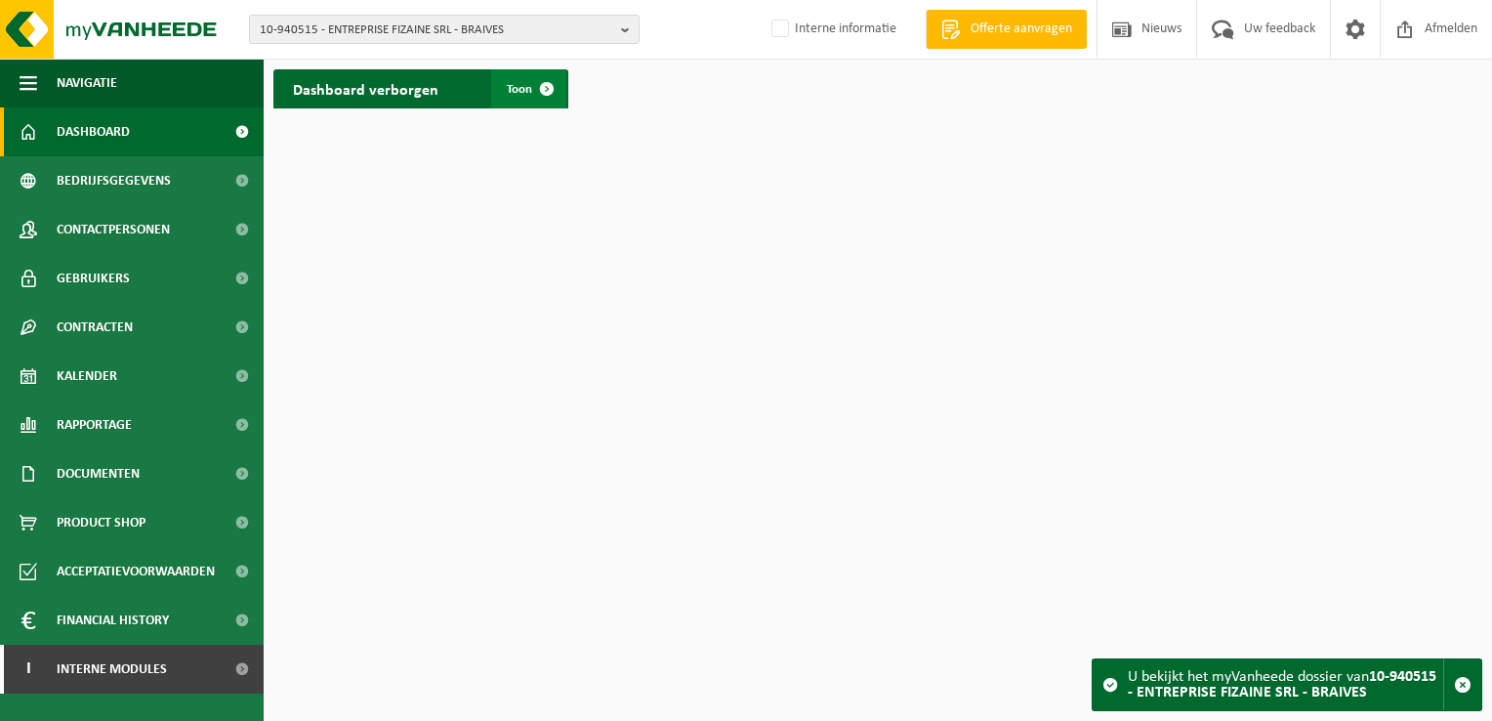
click at [551, 92] on span at bounding box center [546, 88] width 39 height 39
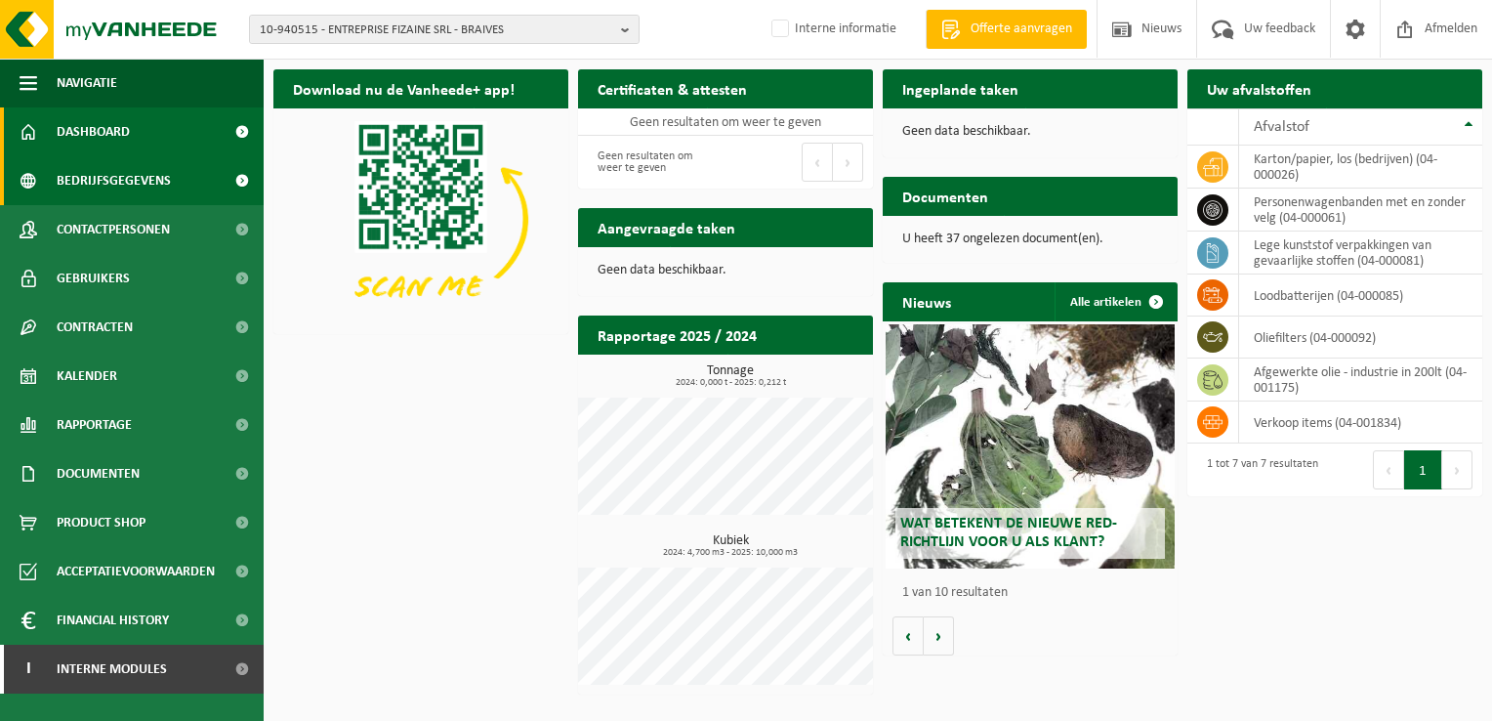
click at [187, 178] on link "Bedrijfsgegevens" at bounding box center [132, 180] width 264 height 49
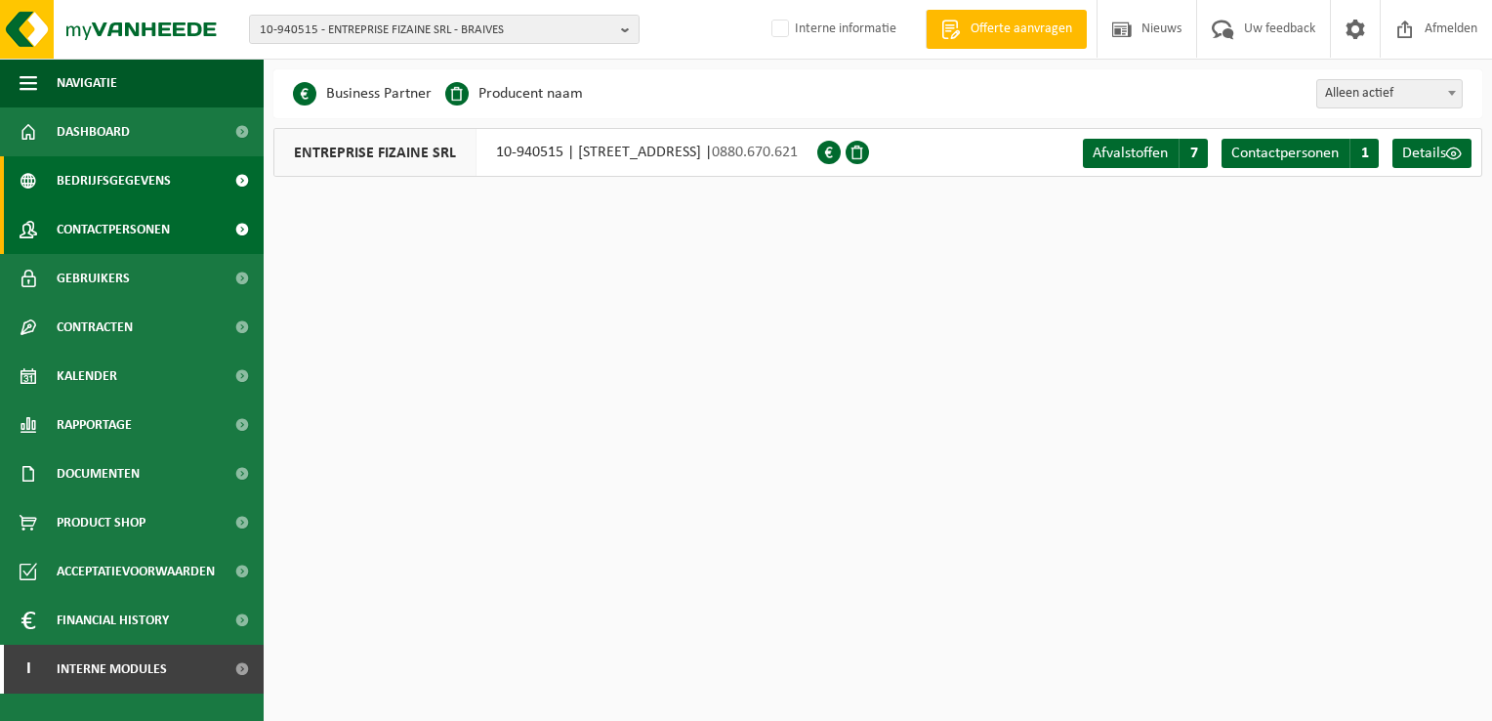
click at [113, 228] on span "Contactpersonen" at bounding box center [113, 229] width 113 height 49
